Goal: Task Accomplishment & Management: Manage account settings

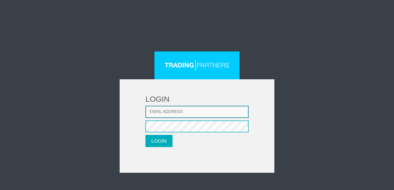
click at [186, 112] on input "Email address" at bounding box center [197, 112] width 103 height 12
type input "[EMAIL_ADDRESS][DOMAIN_NAME]"
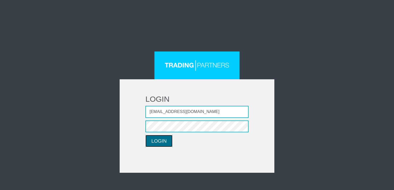
click at [160, 142] on button "LOGIN" at bounding box center [159, 141] width 27 height 12
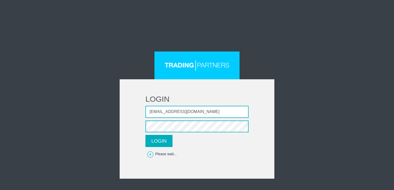
click at [316, 130] on div "LOGIN Email address [EMAIL_ADDRESS][DOMAIN_NAME] Password LOGIN Please wait..." at bounding box center [197, 115] width 302 height 127
click at [165, 142] on button "LOGIN" at bounding box center [159, 141] width 27 height 12
click at [335, 138] on div "LOGIN Email address [EMAIL_ADDRESS][DOMAIN_NAME] Password LOGIN Please wait..." at bounding box center [197, 115] width 302 height 127
click at [159, 140] on button "LOGIN" at bounding box center [159, 141] width 27 height 12
click at [95, 112] on div "LOGIN Email address [EMAIL_ADDRESS][DOMAIN_NAME] Password LOGIN Please wait..." at bounding box center [197, 115] width 302 height 127
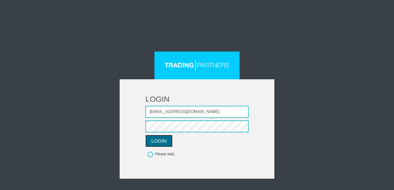
click at [163, 143] on button "LOGIN" at bounding box center [159, 141] width 27 height 12
